Goal: Task Accomplishment & Management: Manage account settings

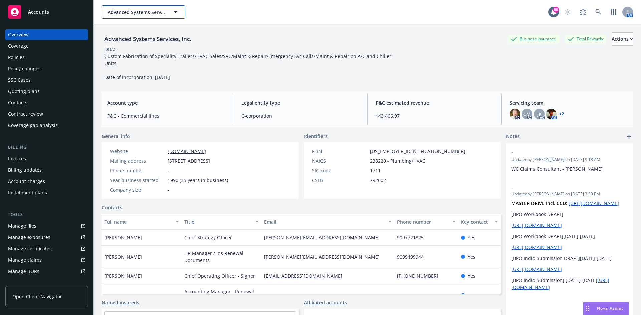
click at [129, 9] on span "Advanced Systems Services, Inc." at bounding box center [136, 12] width 58 height 7
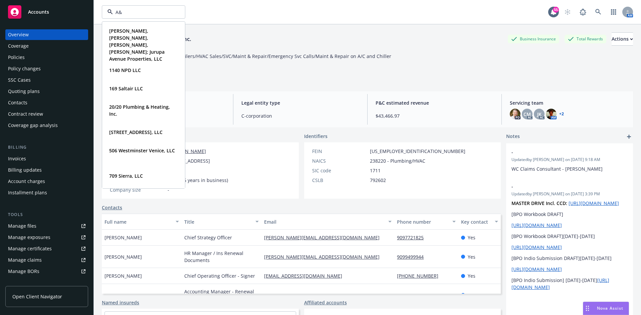
type input "A&N"
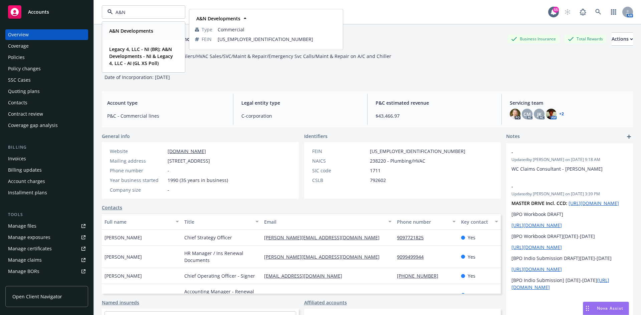
click at [127, 32] on strong "A&N Developments" at bounding box center [131, 31] width 44 height 6
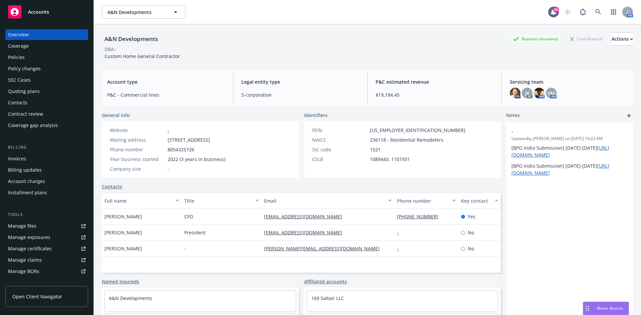
click at [26, 162] on div "Invoices" at bounding box center [46, 159] width 77 height 11
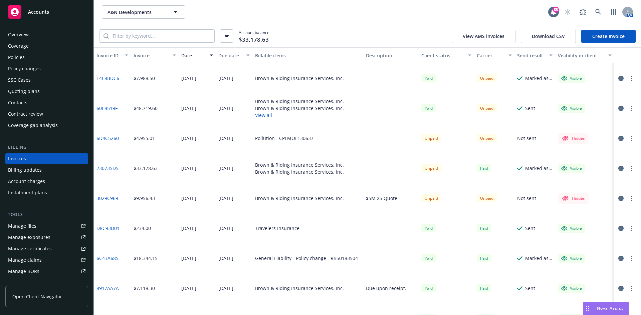
drag, startPoint x: 384, startPoint y: 35, endPoint x: 257, endPoint y: 53, distance: 128.9
click at [384, 35] on div "Account balance $33,178.63 View AMS invoices Download CSV Create Invoice" at bounding box center [367, 35] width 547 height 23
click at [27, 57] on div "Policies" at bounding box center [46, 57] width 77 height 11
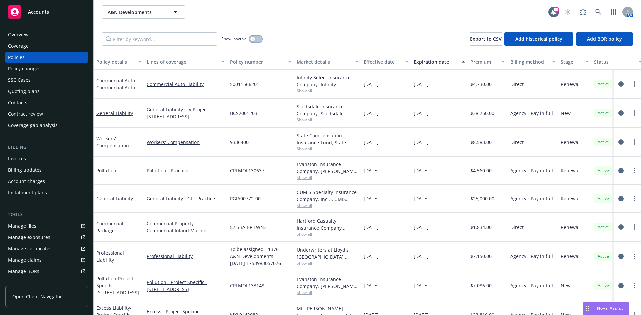
click at [257, 38] on button "button" at bounding box center [255, 39] width 13 height 7
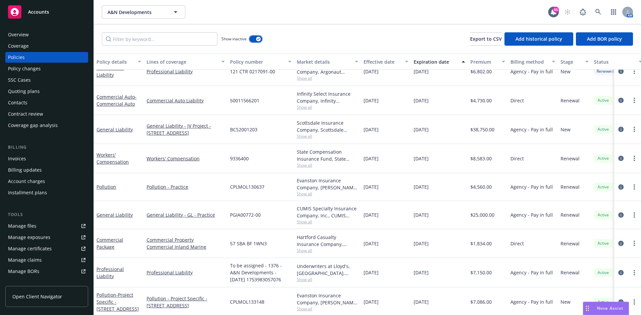
scroll to position [300, 0]
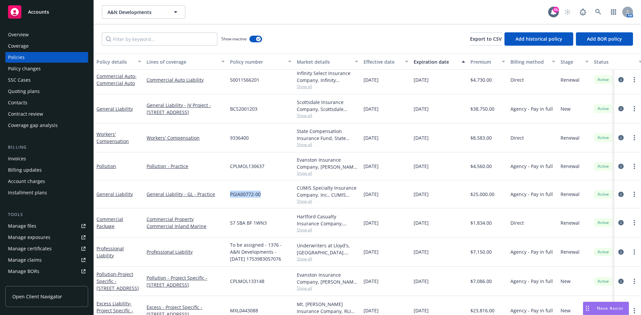
drag, startPoint x: 271, startPoint y: 195, endPoint x: 230, endPoint y: 196, distance: 41.1
click at [230, 196] on div "PGIA00772-00" at bounding box center [260, 195] width 67 height 28
copy span "PGIA00772-00"
click at [38, 160] on div "Invoices" at bounding box center [46, 159] width 77 height 11
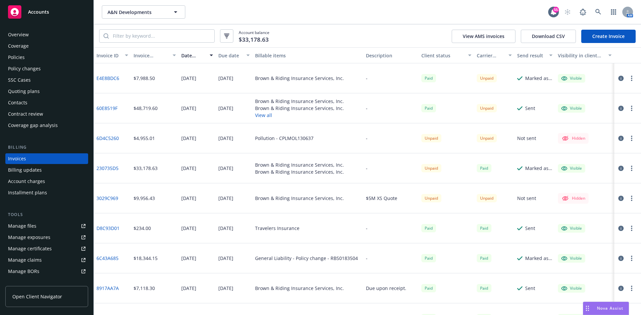
click at [112, 139] on link "6D4C5260" at bounding box center [107, 138] width 22 height 7
click at [628, 78] on button "button" at bounding box center [632, 78] width 8 height 8
click at [262, 117] on button "View all" at bounding box center [299, 115] width 89 height 7
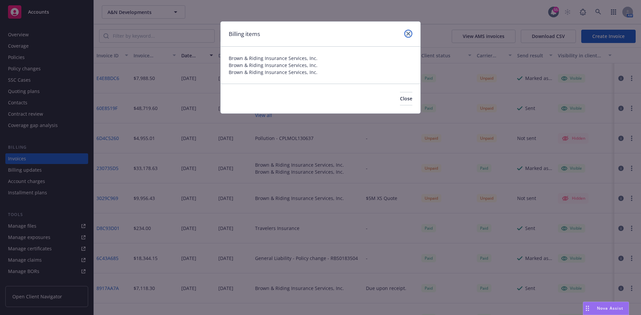
click at [410, 32] on link "close" at bounding box center [408, 34] width 8 height 8
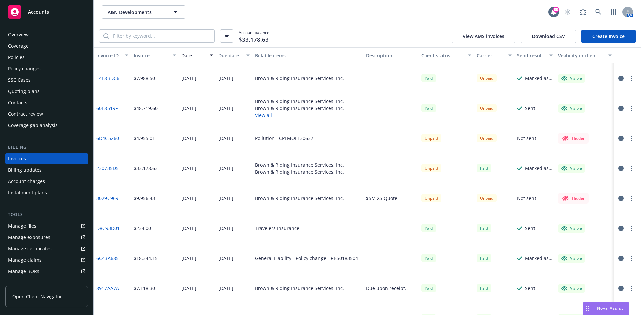
click at [110, 105] on link "60E8519F" at bounding box center [106, 108] width 21 height 7
click at [29, 38] on div "Overview" at bounding box center [46, 34] width 77 height 11
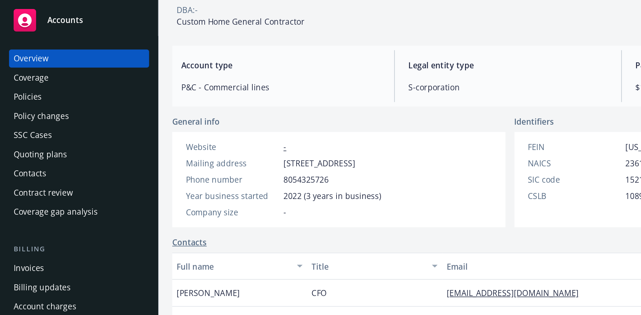
scroll to position [69, 0]
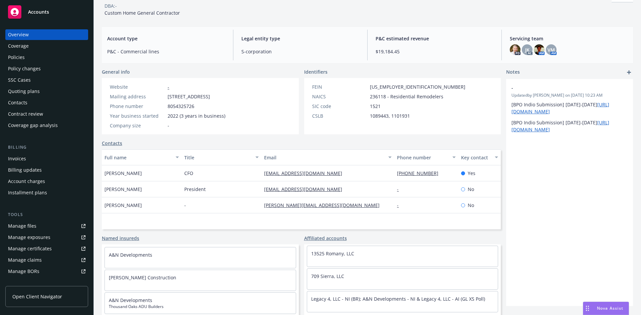
click at [49, 8] on div "Accounts" at bounding box center [46, 11] width 77 height 13
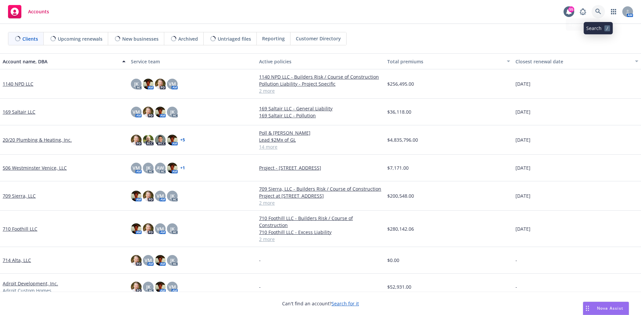
click at [599, 7] on link at bounding box center [598, 11] width 13 height 13
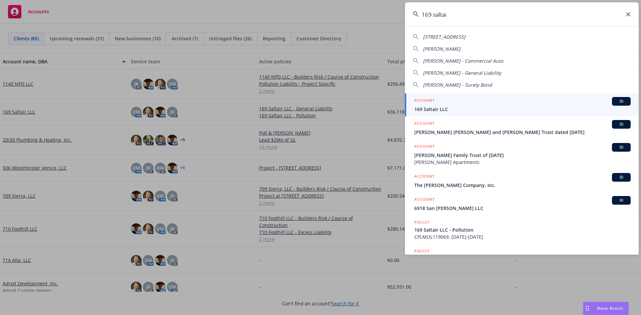
type input "169 saltair"
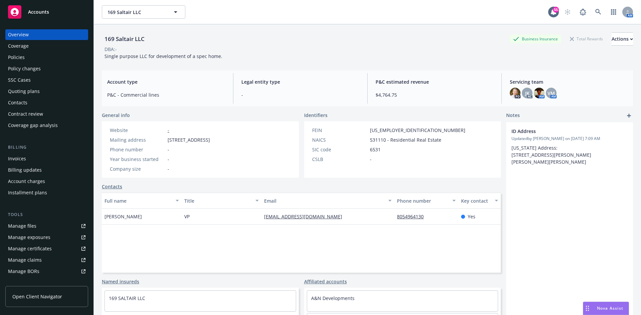
click at [28, 56] on div "Policies" at bounding box center [46, 57] width 77 height 11
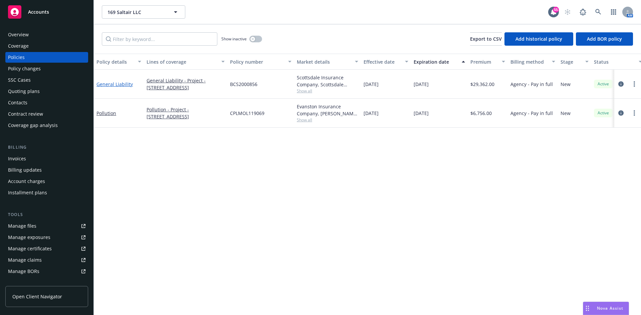
click at [122, 85] on link "General Liability" at bounding box center [114, 84] width 36 height 6
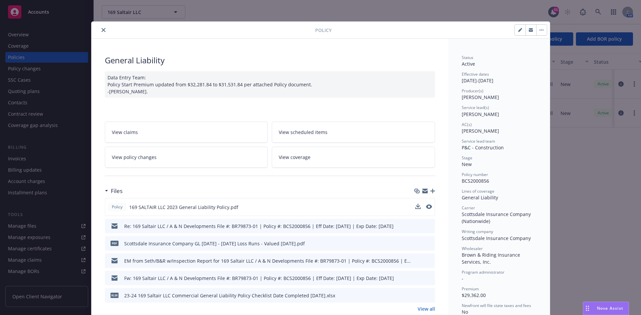
click at [430, 206] on div "Policy 169 SALTAIR LLC 2023 General Liability Policy.pdf" at bounding box center [270, 207] width 330 height 18
click at [425, 208] on icon "preview file" at bounding box center [428, 207] width 6 height 5
click at [101, 31] on icon "close" at bounding box center [103, 30] width 4 height 4
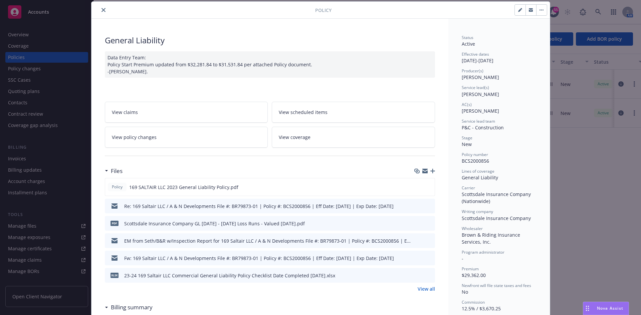
click at [101, 10] on icon "close" at bounding box center [103, 10] width 4 height 4
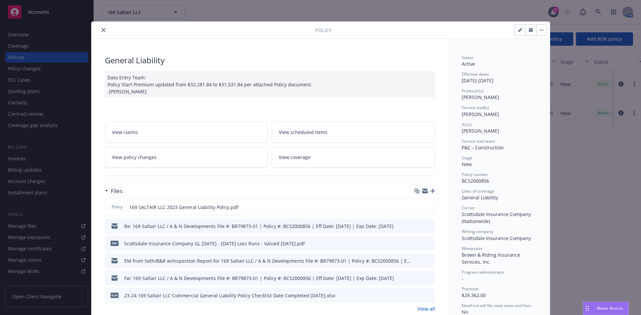
scroll to position [20, 0]
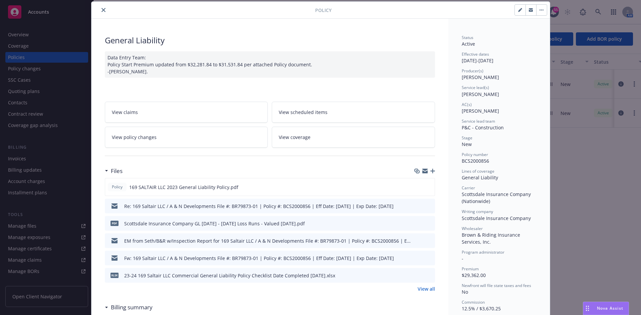
click at [101, 10] on icon "close" at bounding box center [103, 10] width 4 height 4
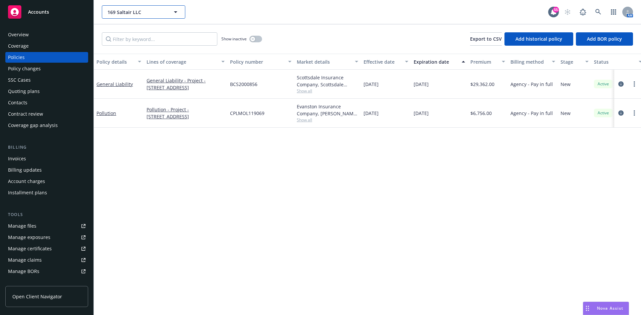
click at [152, 12] on span "169 Saltair LLC" at bounding box center [136, 12] width 58 height 7
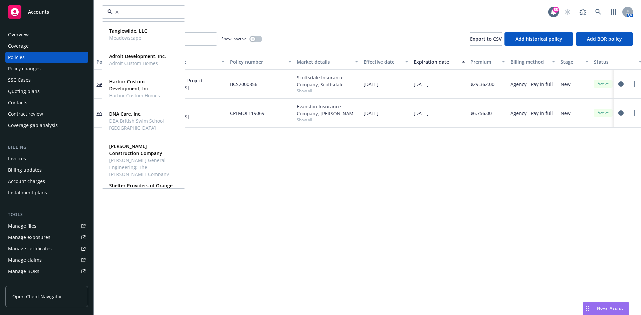
type input "A&"
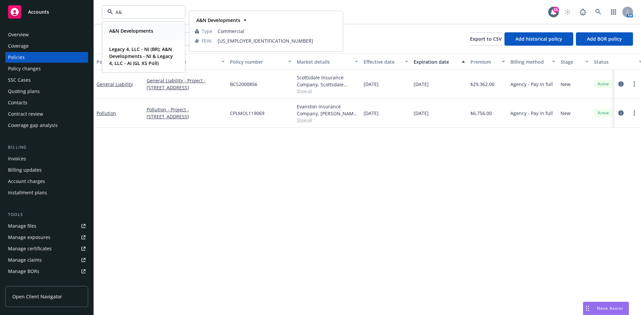
click at [140, 28] on strong "A&N Developments" at bounding box center [131, 31] width 44 height 6
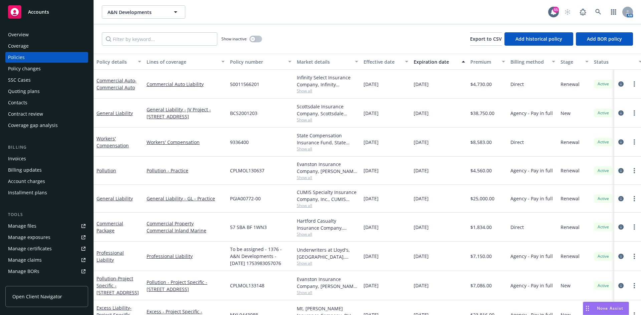
click at [41, 34] on div "Overview" at bounding box center [46, 34] width 77 height 11
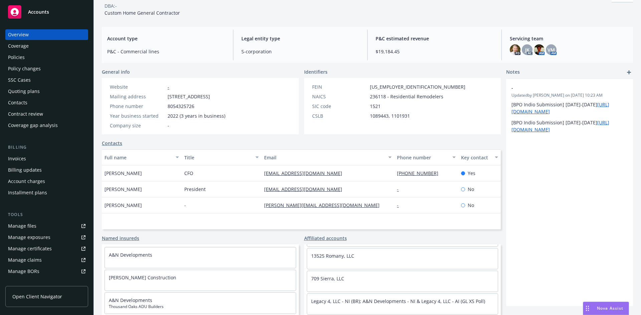
scroll to position [69, 0]
click at [335, 255] on link "13525 Romany, LLC" at bounding box center [332, 254] width 43 height 6
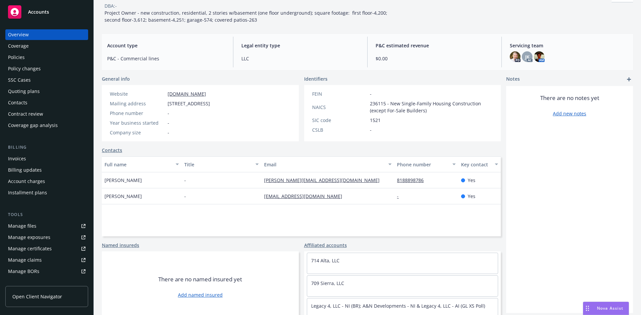
click at [23, 57] on div "Policies" at bounding box center [16, 57] width 17 height 11
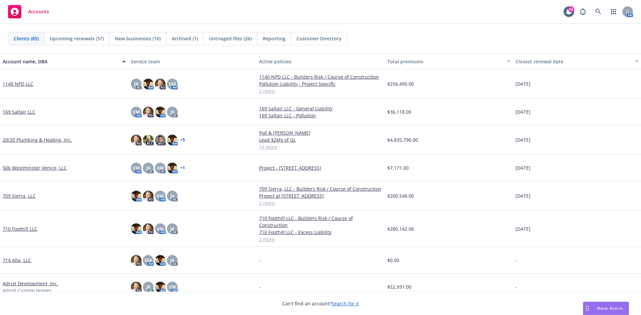
click at [16, 111] on link "169 Saltair LLC" at bounding box center [19, 111] width 33 height 7
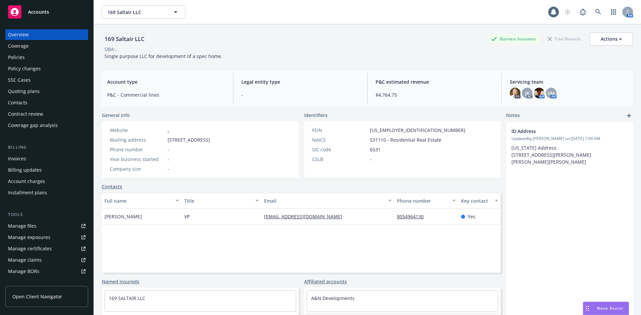
click at [32, 163] on div "Invoices" at bounding box center [46, 159] width 77 height 11
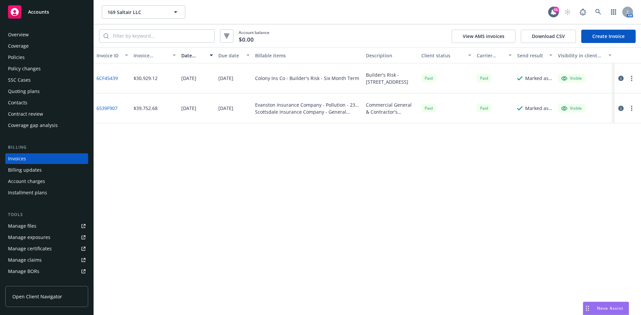
click at [613, 38] on link "Create Invoice" at bounding box center [608, 36] width 54 height 13
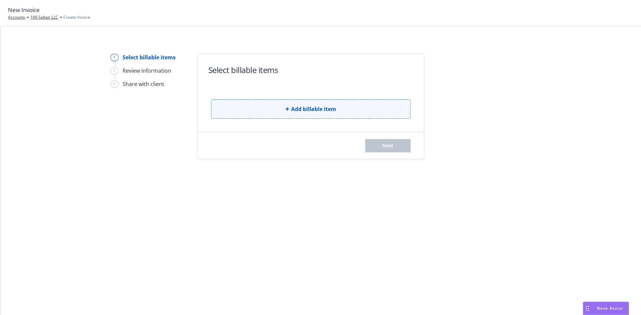
click at [307, 109] on span "Add billable item" at bounding box center [313, 109] width 45 height 8
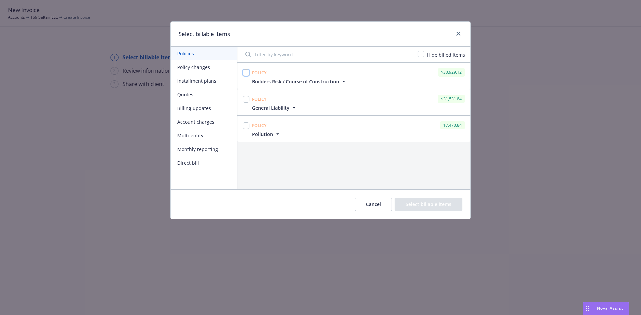
click at [246, 73] on input "checkbox" at bounding box center [246, 72] width 7 height 7
checkbox input "true"
click at [415, 203] on button "Select billable items" at bounding box center [429, 204] width 68 height 13
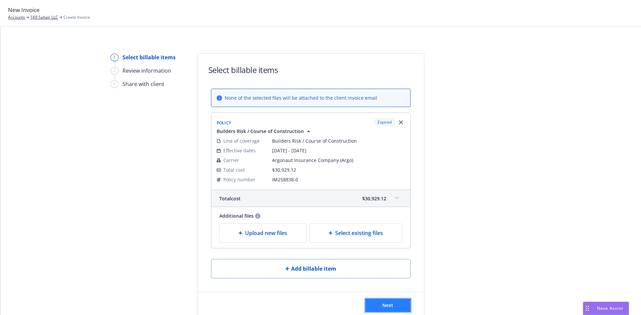
click at [365, 304] on button "Next" at bounding box center [387, 305] width 45 height 13
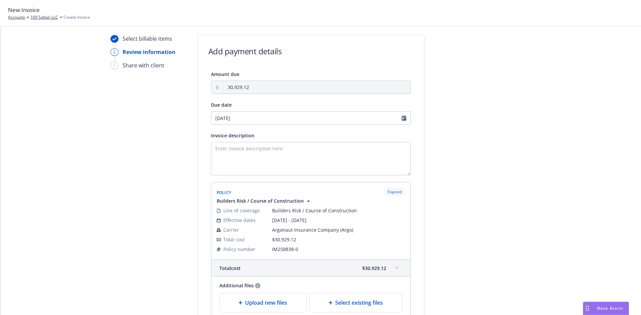
scroll to position [89, 0]
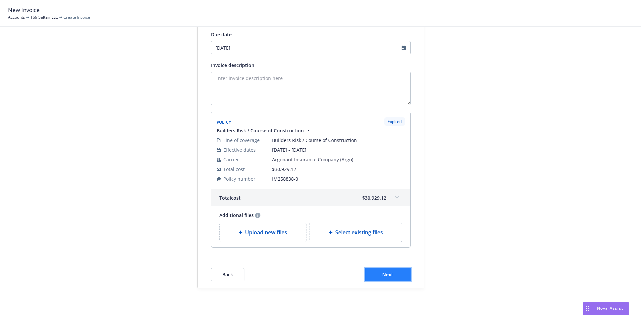
click at [368, 273] on button "Next" at bounding box center [387, 274] width 45 height 13
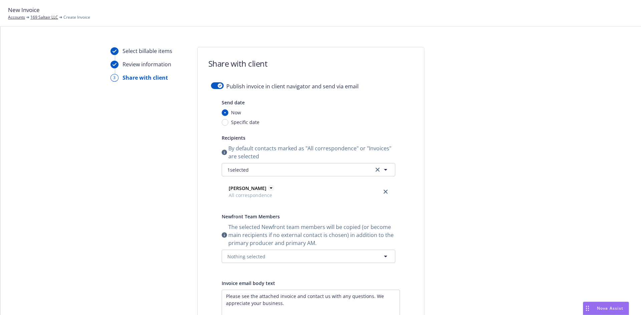
scroll to position [0, 0]
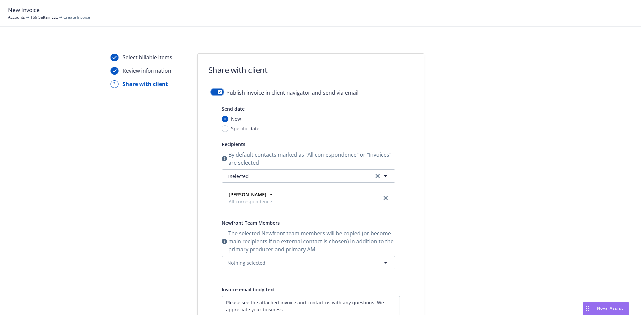
click at [215, 90] on button "button" at bounding box center [217, 92] width 13 height 7
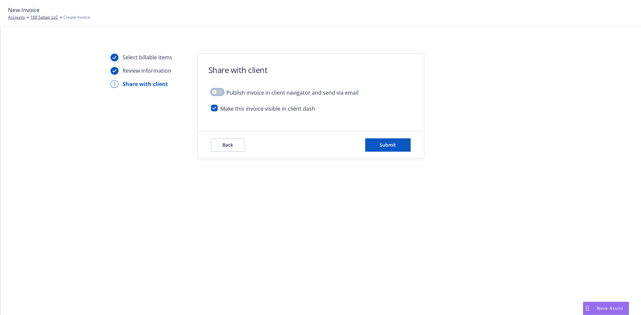
click at [215, 90] on div "button" at bounding box center [214, 92] width 5 height 5
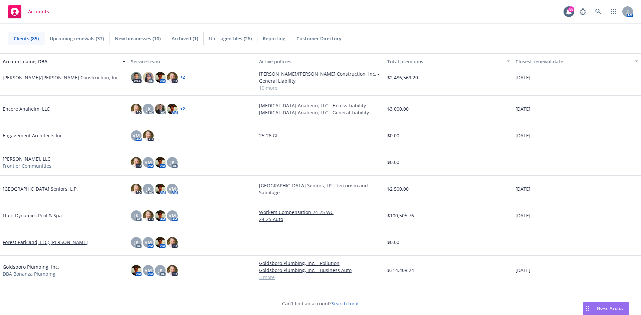
scroll to position [901, 0]
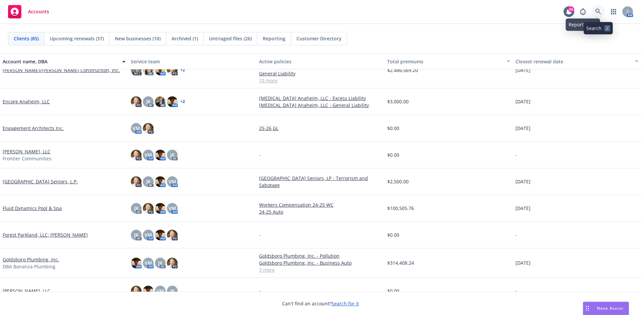
click at [601, 11] on icon at bounding box center [598, 12] width 6 height 6
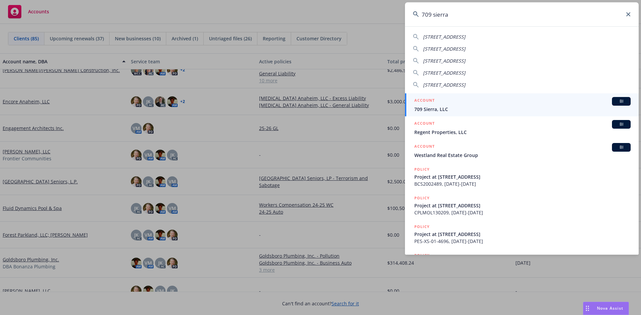
type input "709 sierra"
click at [440, 108] on span "709 Sierra, LLC" at bounding box center [522, 109] width 216 height 7
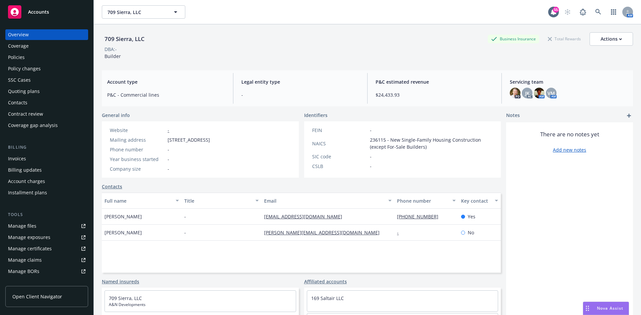
click at [23, 58] on div "Policies" at bounding box center [16, 57] width 17 height 11
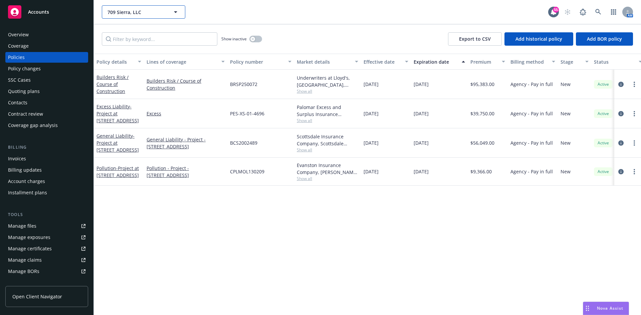
click at [144, 11] on span "709 Sierra, LLC" at bounding box center [136, 12] width 58 height 7
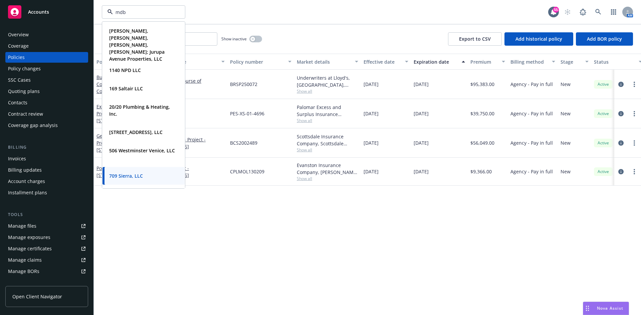
type input "mdb"
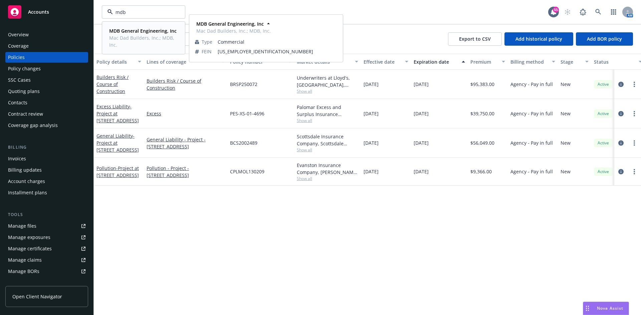
click at [138, 31] on strong "MDB General Engineering, Inc" at bounding box center [142, 31] width 67 height 6
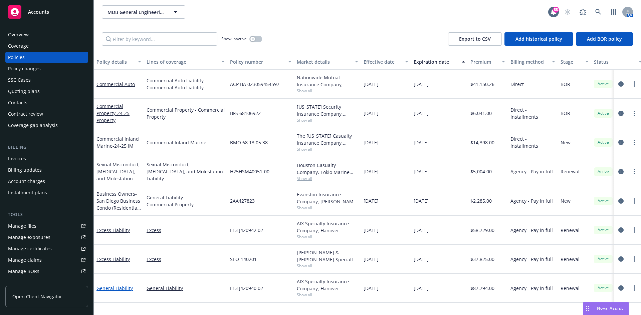
click at [123, 289] on link "General Liability" at bounding box center [114, 288] width 36 height 6
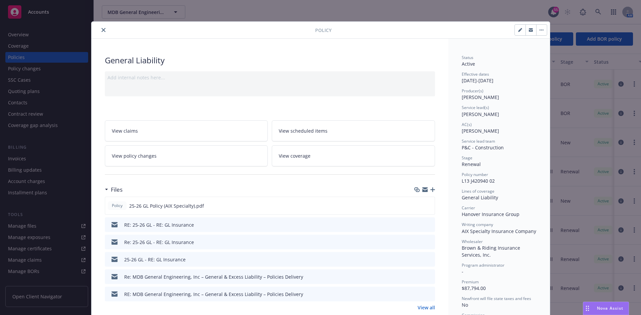
click at [101, 30] on icon "close" at bounding box center [103, 30] width 4 height 4
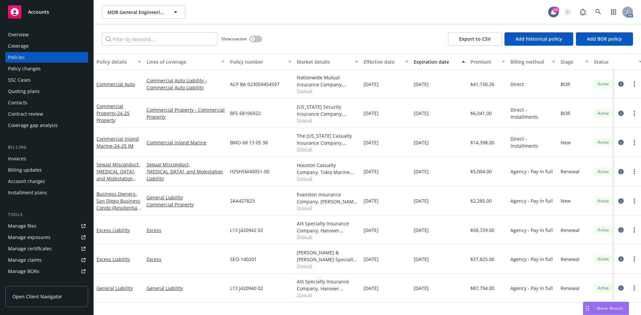
click at [45, 34] on div "Overview" at bounding box center [46, 34] width 77 height 11
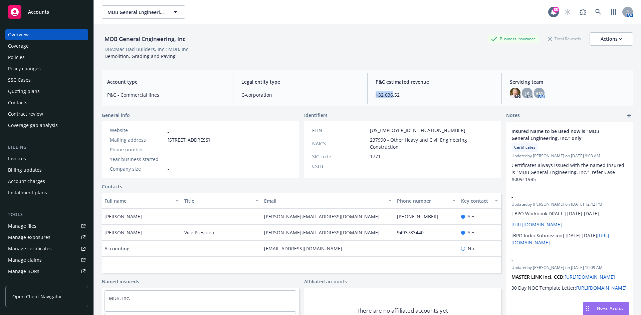
drag, startPoint x: 387, startPoint y: 95, endPoint x: 366, endPoint y: 97, distance: 21.1
click at [366, 97] on div "Account type P&C - Commercial lines Legal entity type C-corporation P&C estimat…" at bounding box center [367, 88] width 531 height 36
click at [32, 52] on div "Policies" at bounding box center [46, 57] width 77 height 11
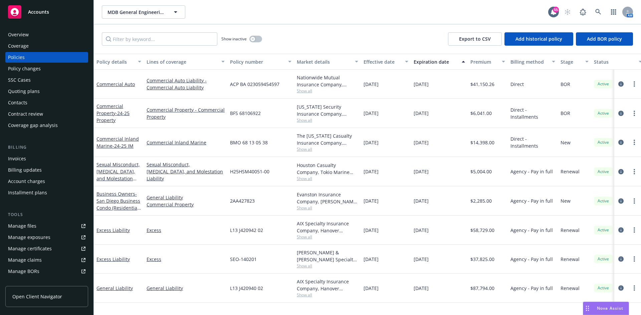
click at [35, 31] on div "Overview" at bounding box center [46, 34] width 77 height 11
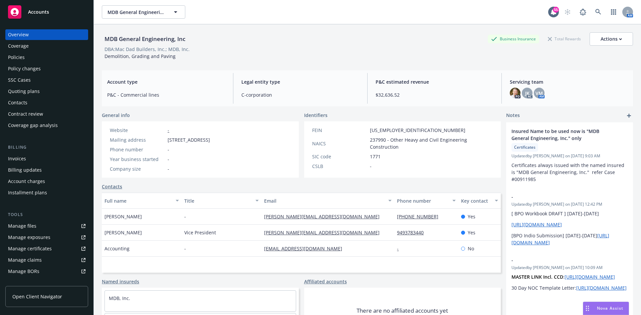
click at [23, 59] on div "Policies" at bounding box center [16, 57] width 17 height 11
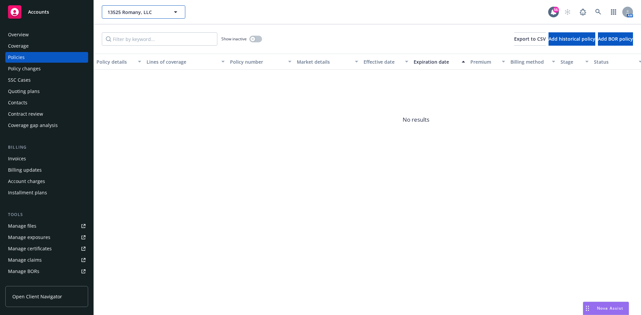
click at [151, 13] on span "13525 Romany, LLC" at bounding box center [136, 12] width 58 height 7
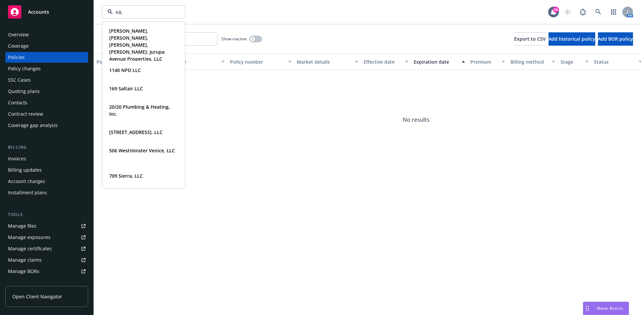
type input "A&N"
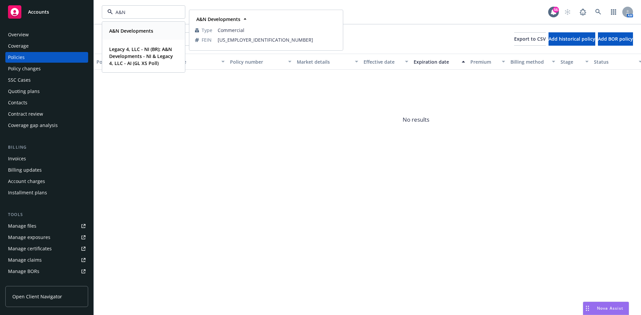
click at [137, 34] on strong "A&N Developments" at bounding box center [131, 31] width 44 height 6
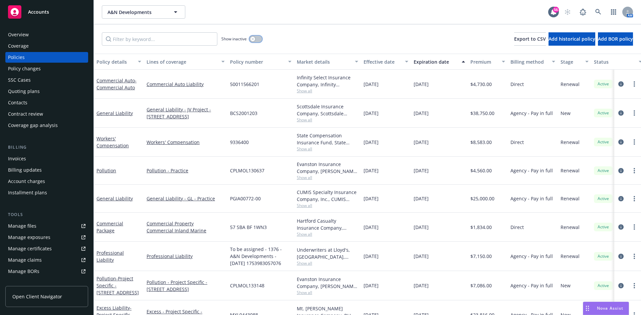
click at [259, 40] on button "button" at bounding box center [255, 39] width 13 height 7
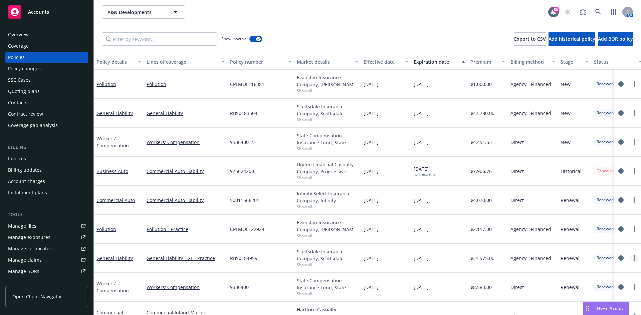
click at [631, 259] on link "more" at bounding box center [634, 258] width 8 height 8
click at [595, 253] on link "Copy logging email" at bounding box center [599, 249] width 78 height 13
click at [132, 12] on span "A&N Developments" at bounding box center [136, 12] width 58 height 7
type input "n"
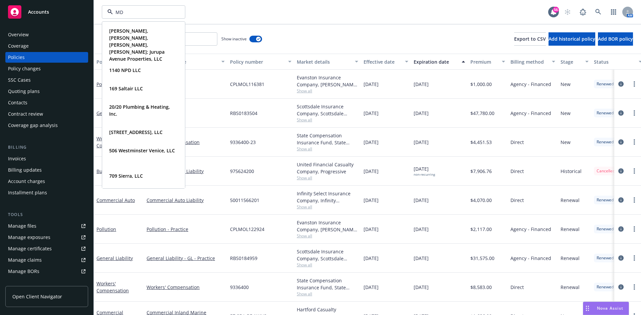
type input "MDB"
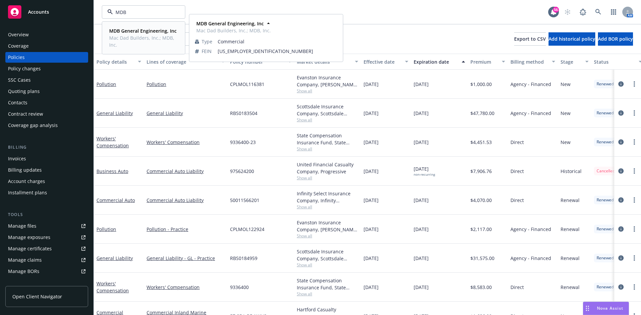
click at [133, 31] on strong "MDB General Engineering, Inc" at bounding box center [142, 31] width 67 height 6
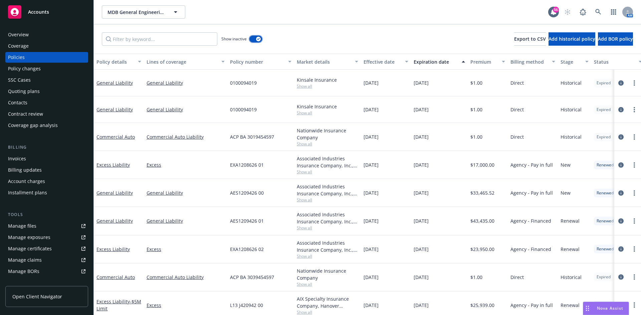
click at [252, 42] on button "button" at bounding box center [255, 39] width 13 height 7
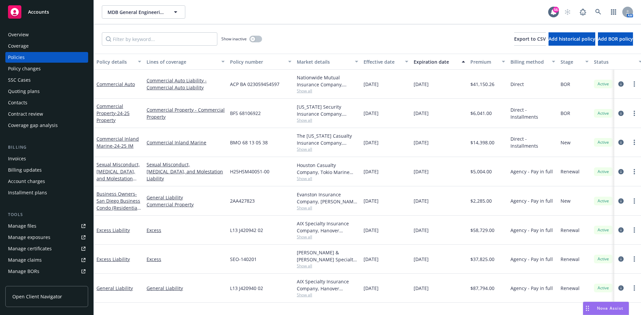
click at [17, 89] on div "Quoting plans" at bounding box center [24, 91] width 32 height 11
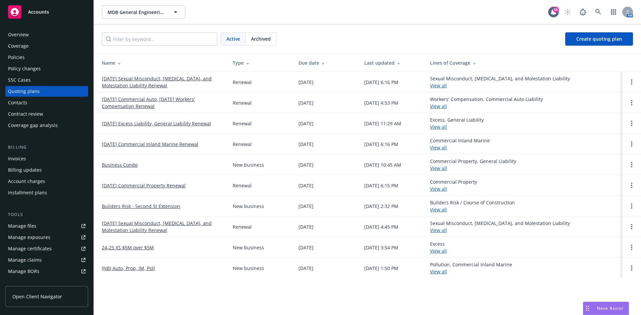
click at [139, 101] on link "08/16/25 Commercial Auto, 08/14/25 Workers' Compensation Renewal" at bounding box center [162, 103] width 120 height 14
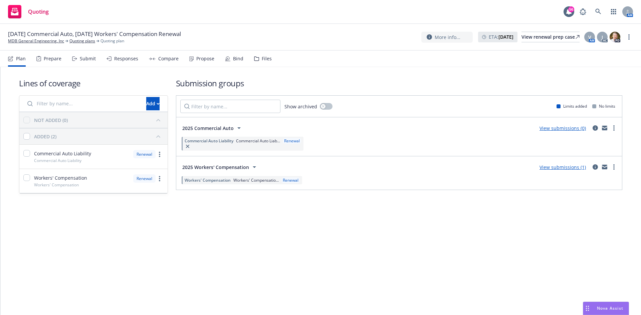
click at [569, 128] on link "View submissions (0)" at bounding box center [562, 128] width 46 height 6
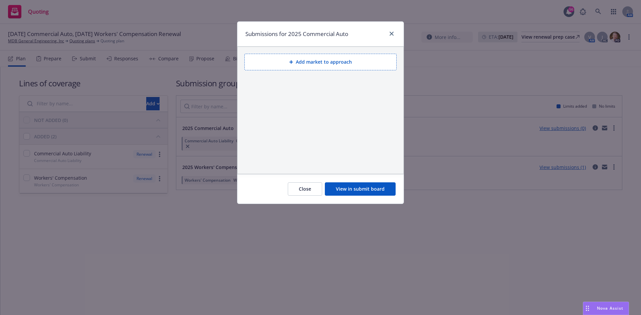
click at [352, 131] on div "Add market to approach" at bounding box center [321, 110] width 166 height 127
click at [387, 31] on div at bounding box center [390, 34] width 11 height 9
click at [390, 34] on icon "close" at bounding box center [392, 34] width 4 height 4
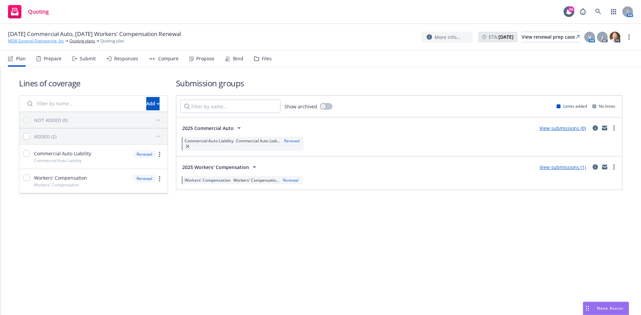
click at [42, 38] on link "MDB General Engineering, Inc" at bounding box center [36, 41] width 56 height 6
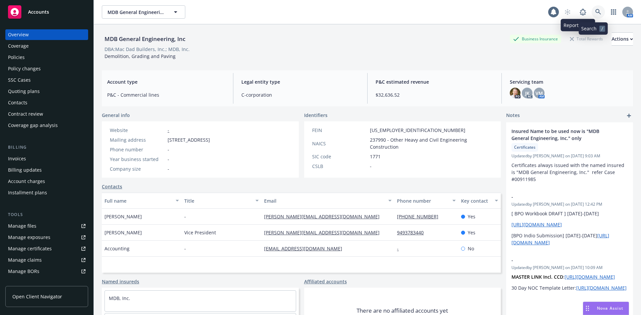
click at [592, 16] on link at bounding box center [598, 11] width 13 height 13
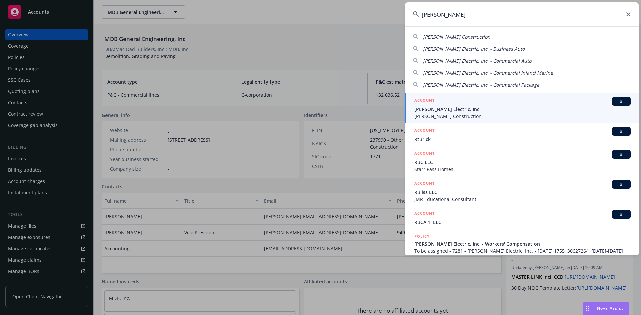
click at [427, 34] on span "[PERSON_NAME] Construction" at bounding box center [456, 37] width 67 height 6
type input "[PERSON_NAME] Construction"
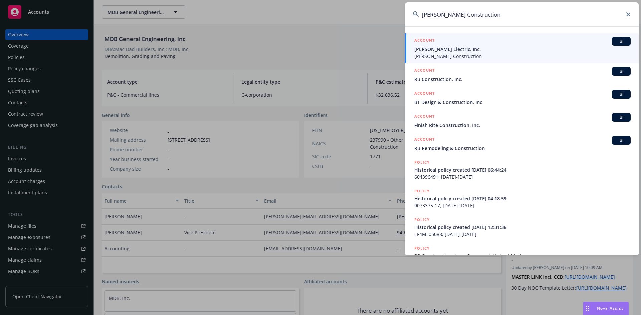
click at [445, 56] on span "[PERSON_NAME] Construction" at bounding box center [522, 56] width 216 height 7
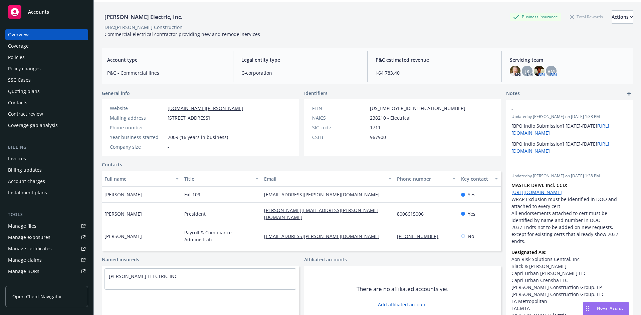
scroll to position [34, 0]
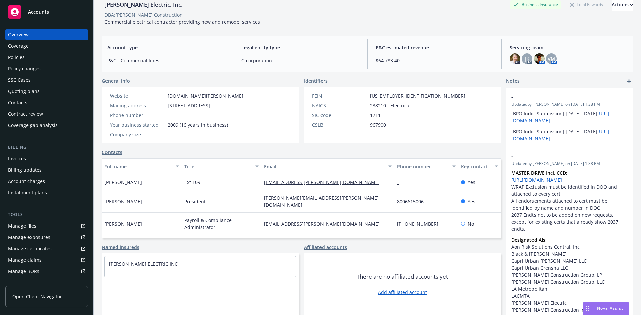
click at [40, 228] on link "Manage files" at bounding box center [46, 226] width 83 height 11
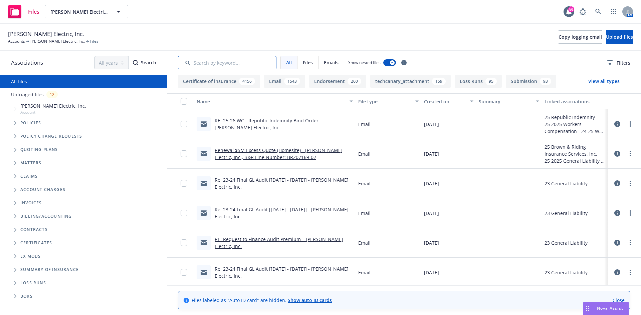
click at [238, 62] on input "Search by keyword..." at bounding box center [227, 62] width 98 height 13
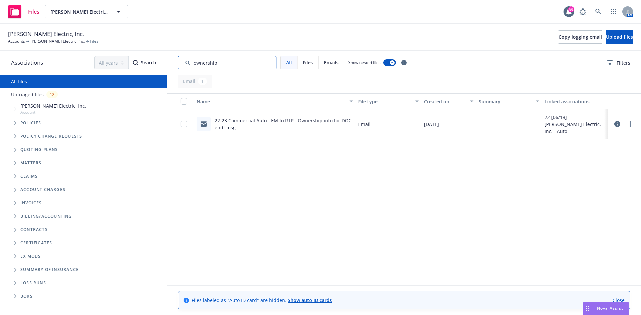
type input "ownership"
click at [302, 119] on link "22-23 Commercial Auto - EM to RTP - Ownership info for DOC endt.msg" at bounding box center [283, 124] width 137 height 13
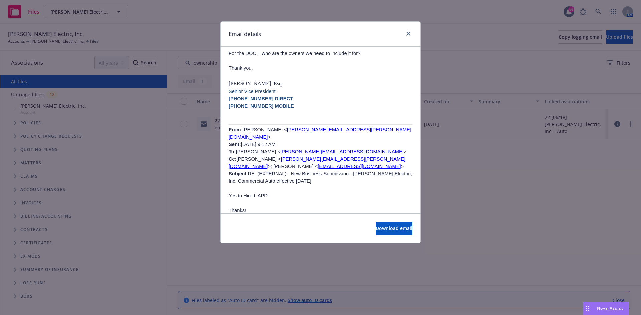
scroll to position [334, 0]
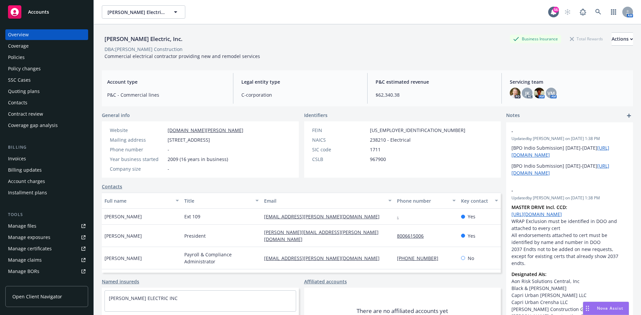
scroll to position [34, 0]
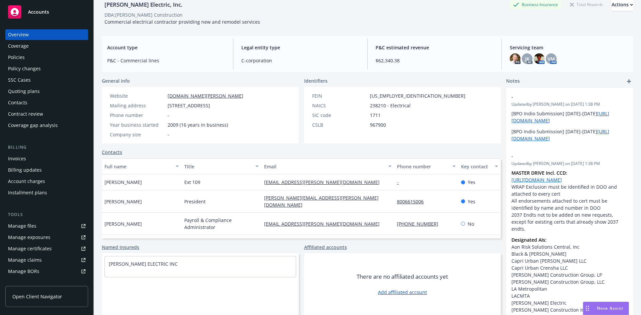
click at [45, 31] on div "Overview" at bounding box center [46, 34] width 77 height 11
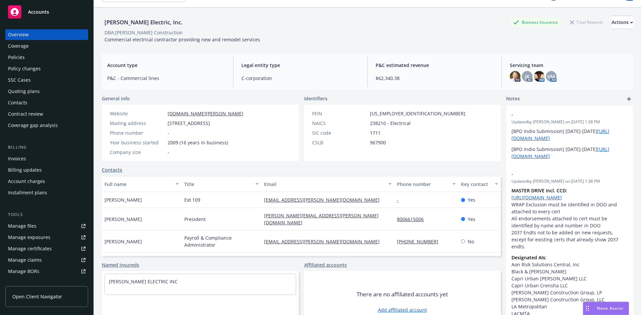
scroll to position [0, 0]
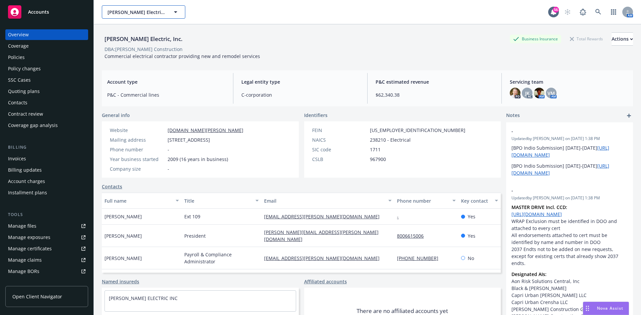
click at [145, 13] on span "[PERSON_NAME] Electric, Inc." at bounding box center [136, 12] width 58 height 7
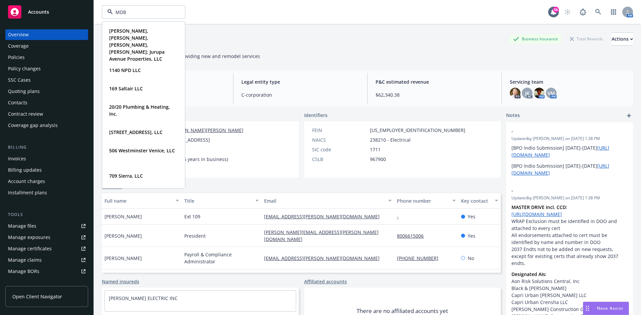
type input "MDB"
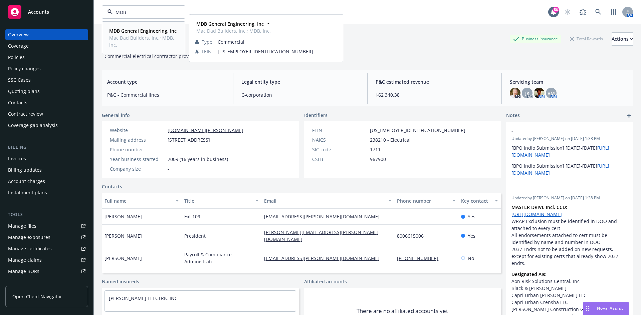
click at [152, 39] on span "Mac Dad Builders, Inc.; MDB, Inc." at bounding box center [142, 41] width 67 height 14
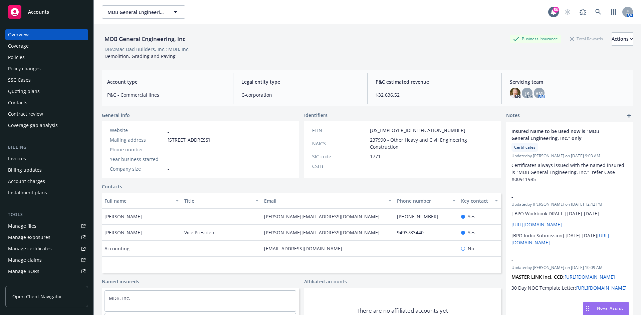
click at [26, 55] on div "Policies" at bounding box center [46, 57] width 77 height 11
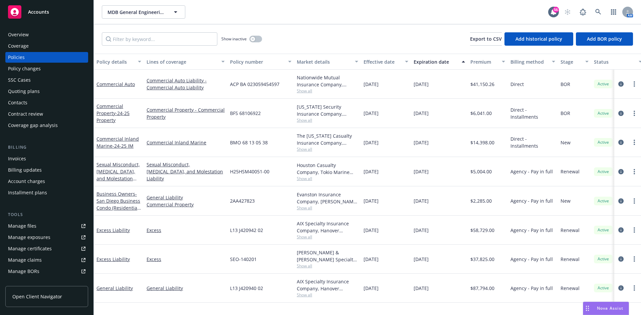
click at [38, 94] on div "Quoting plans" at bounding box center [24, 91] width 32 height 11
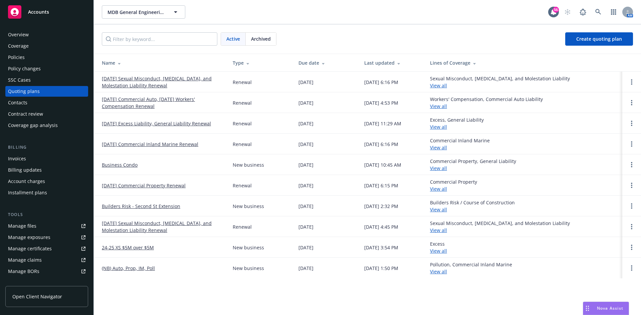
click at [147, 100] on link "08/16/25 Commercial Auto, 08/14/25 Workers' Compensation Renewal" at bounding box center [162, 103] width 120 height 14
